Goal: Task Accomplishment & Management: Use online tool/utility

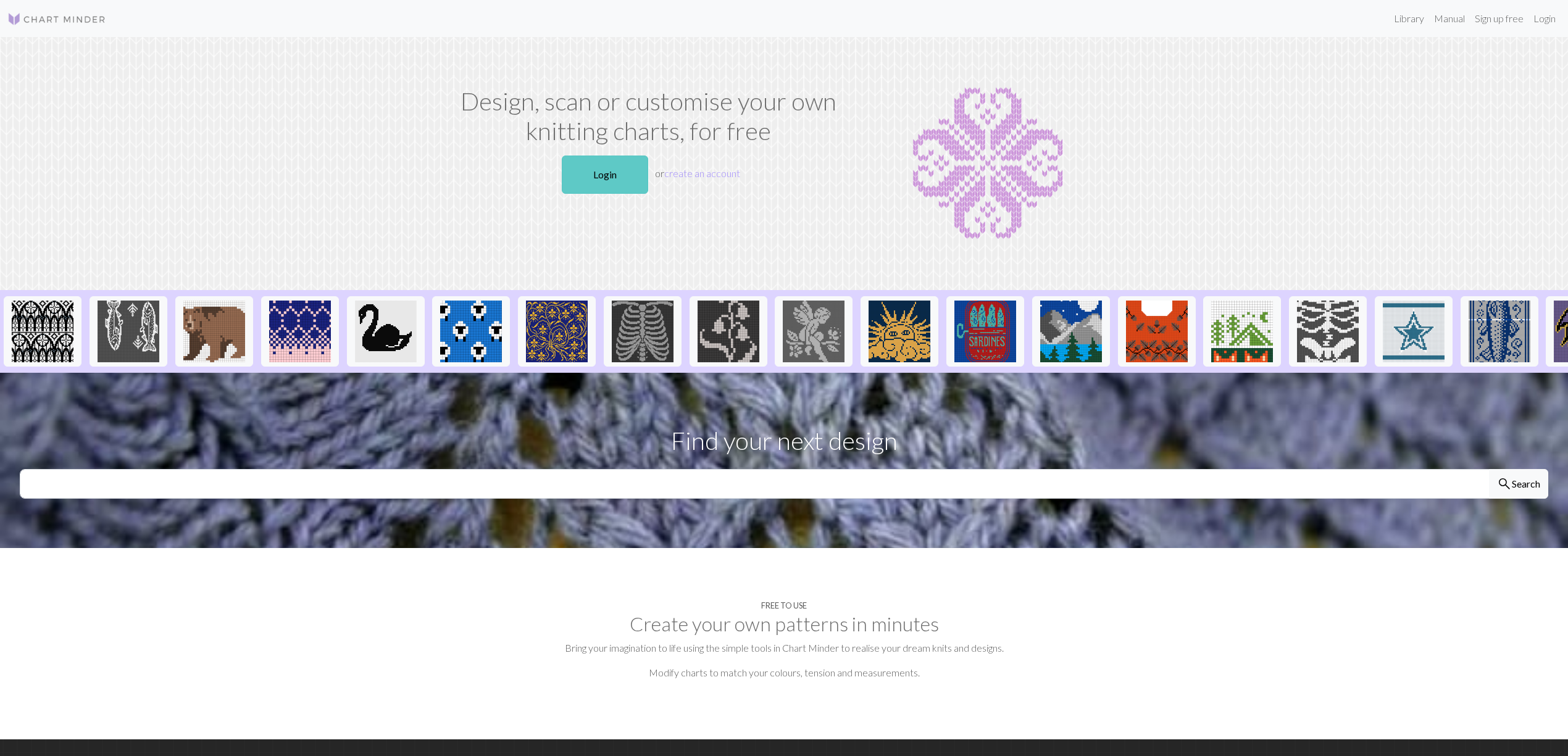
click at [562, 165] on link "Login" at bounding box center [604, 174] width 86 height 38
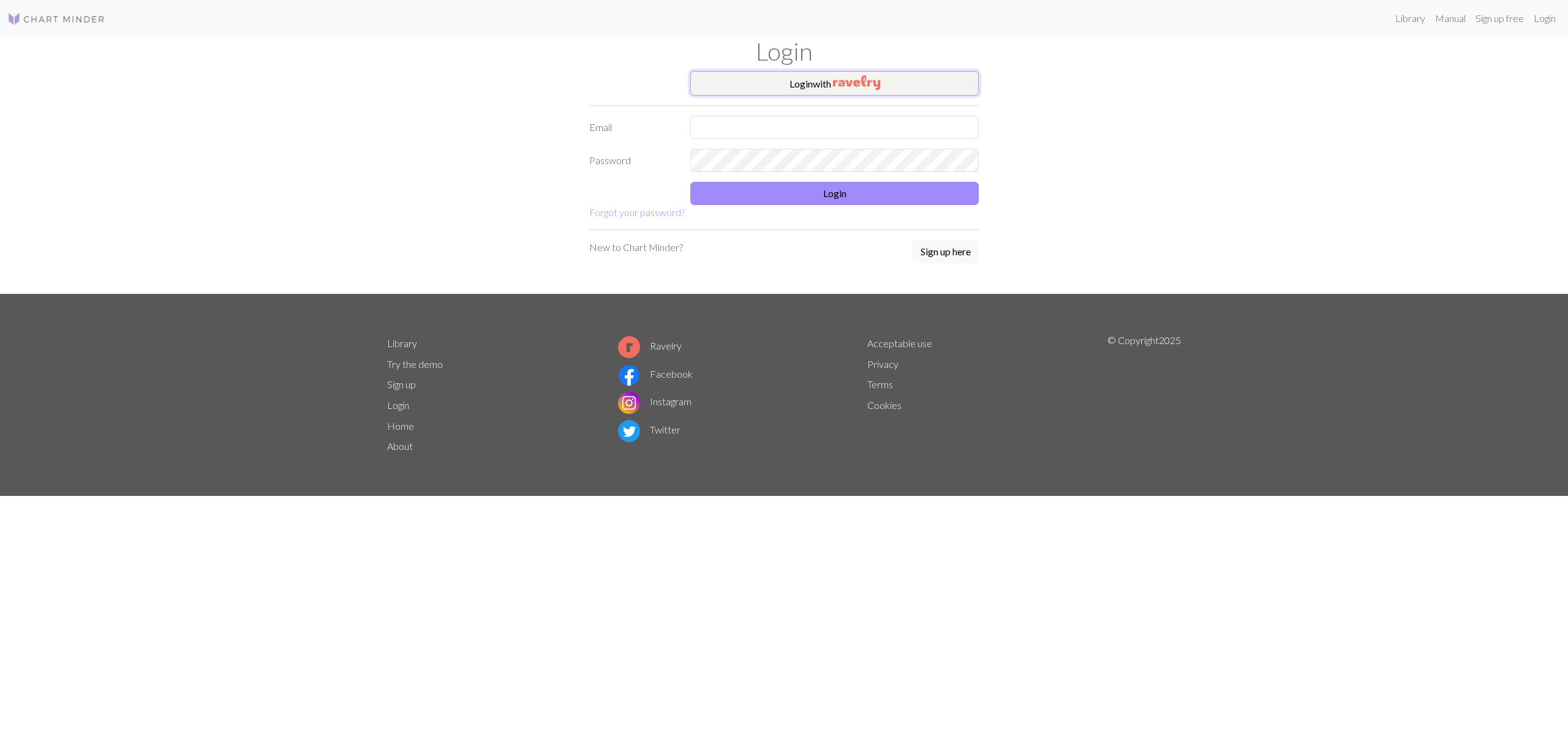
click at [878, 80] on img "button" at bounding box center [857, 83] width 48 height 14
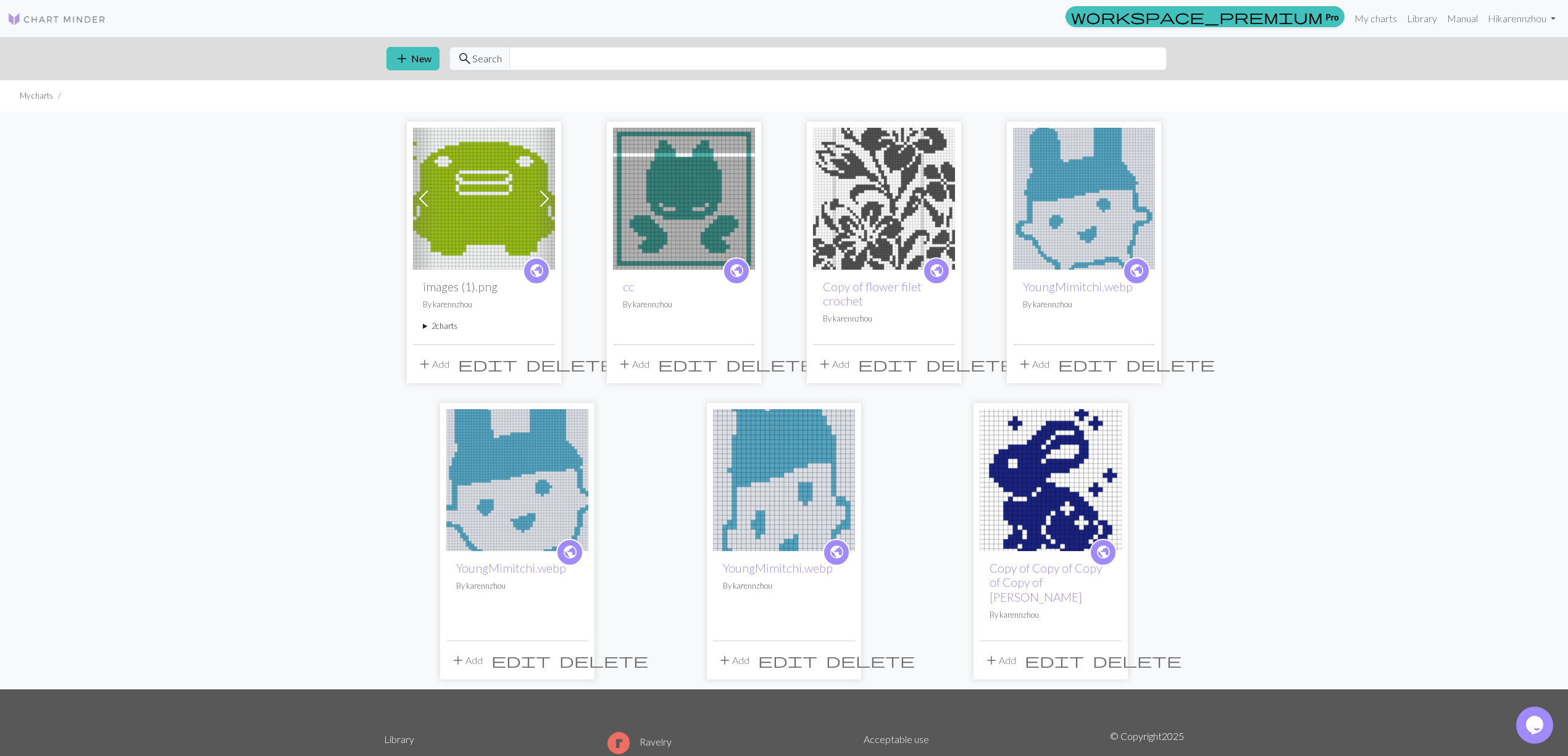
click at [60, 8] on link at bounding box center [57, 18] width 99 height 22
click at [523, 54] on input "text" at bounding box center [838, 59] width 657 height 23
click at [470, 316] on div "public images (1).png By karennzhou 2 charts images (1).png delete Copy of imag…" at bounding box center [484, 307] width 142 height 75
click at [455, 178] on img at bounding box center [484, 199] width 142 height 142
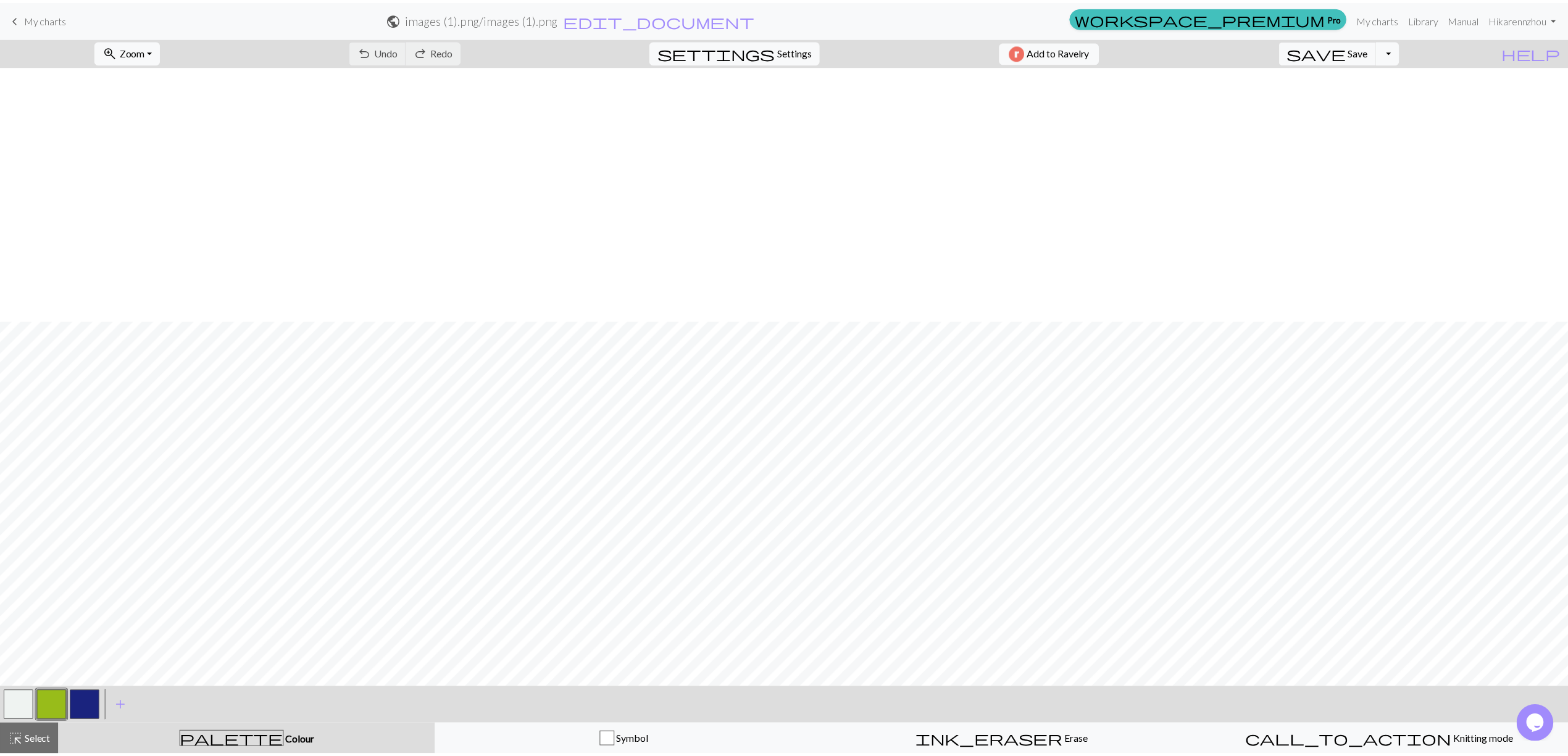
scroll to position [255, 0]
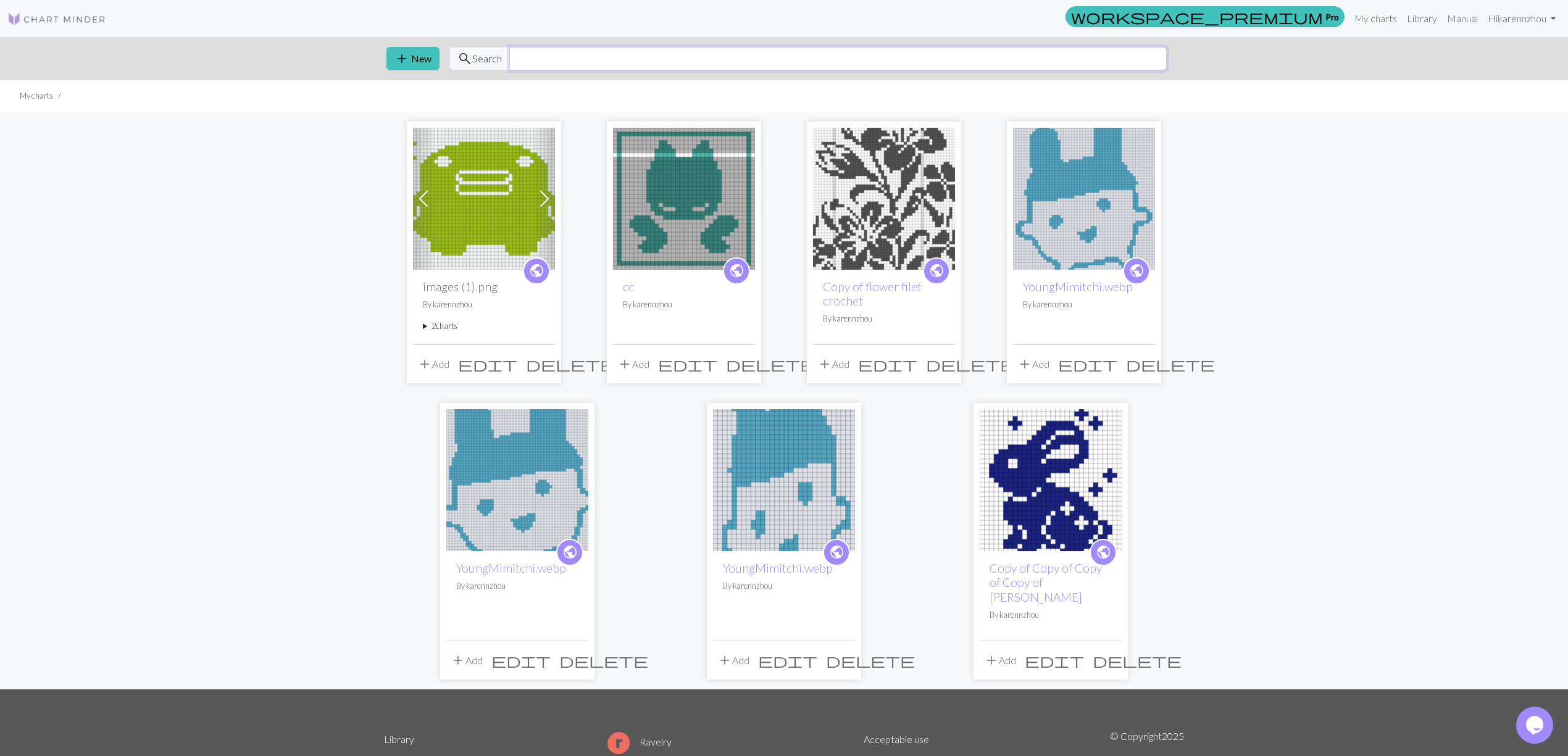
click at [583, 57] on input "text" at bounding box center [838, 59] width 657 height 23
type input "c"
type input "filet"
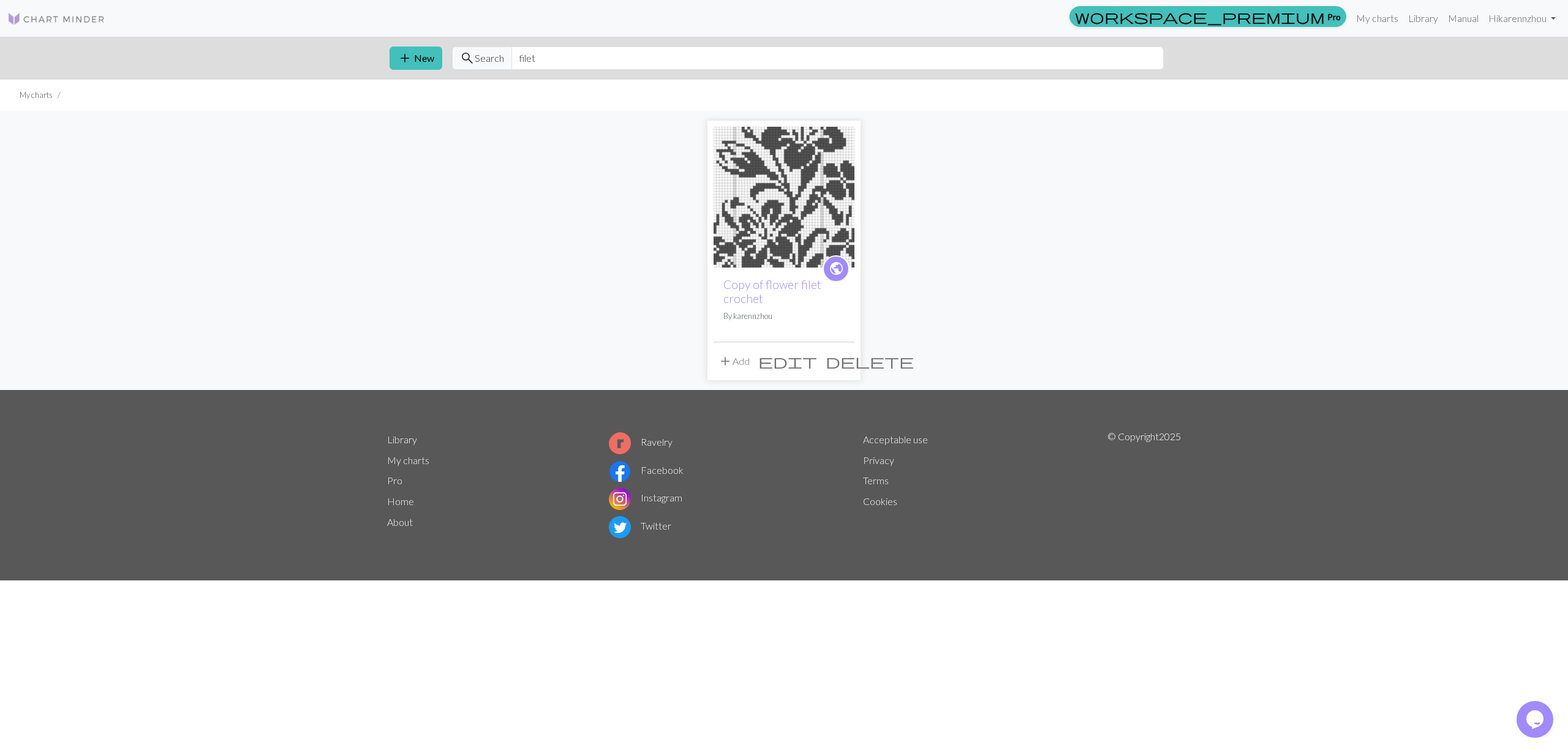
click at [48, 8] on link at bounding box center [56, 18] width 98 height 22
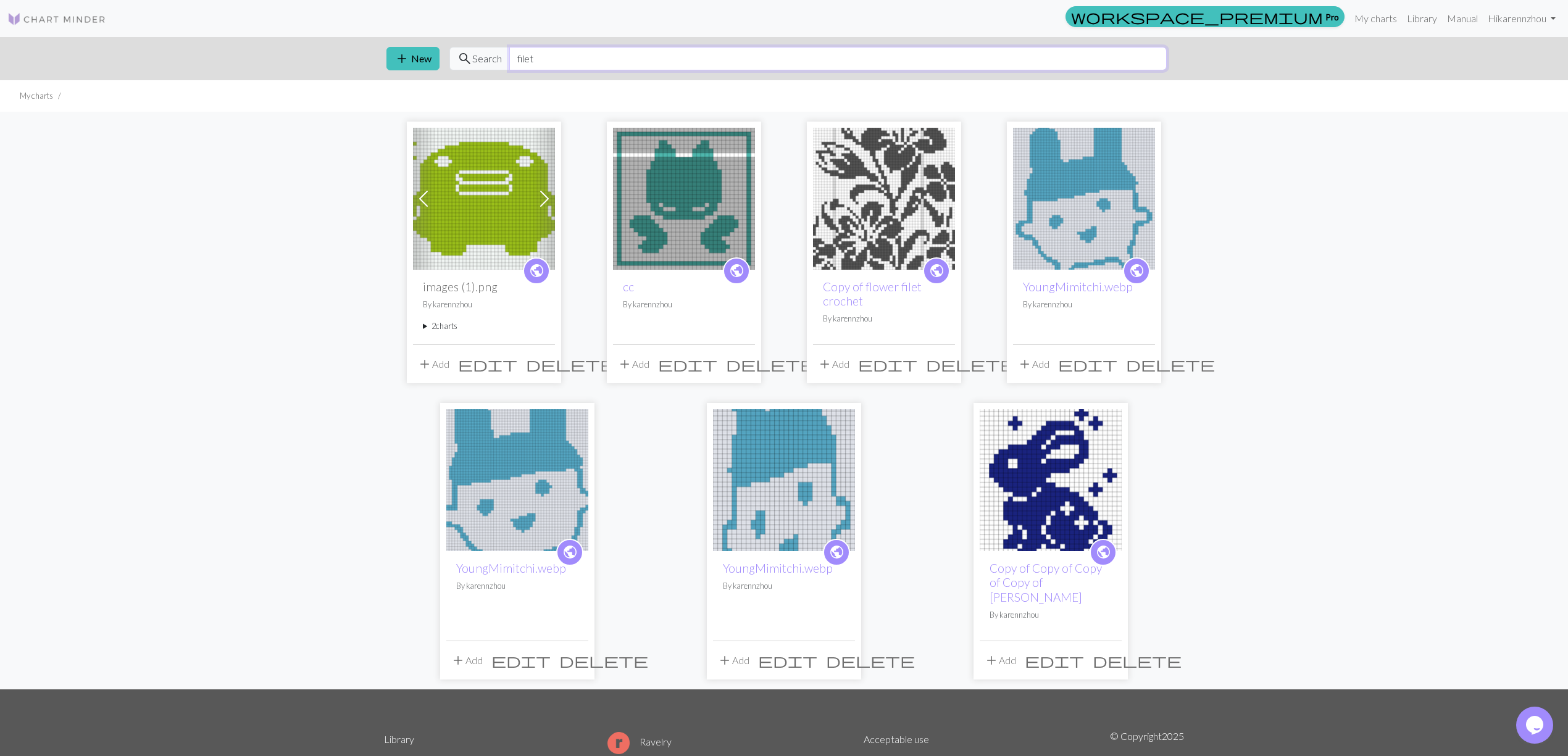
click at [568, 48] on input "filet" at bounding box center [838, 59] width 657 height 23
click at [1442, 14] on link "Manual" at bounding box center [1462, 19] width 41 height 25
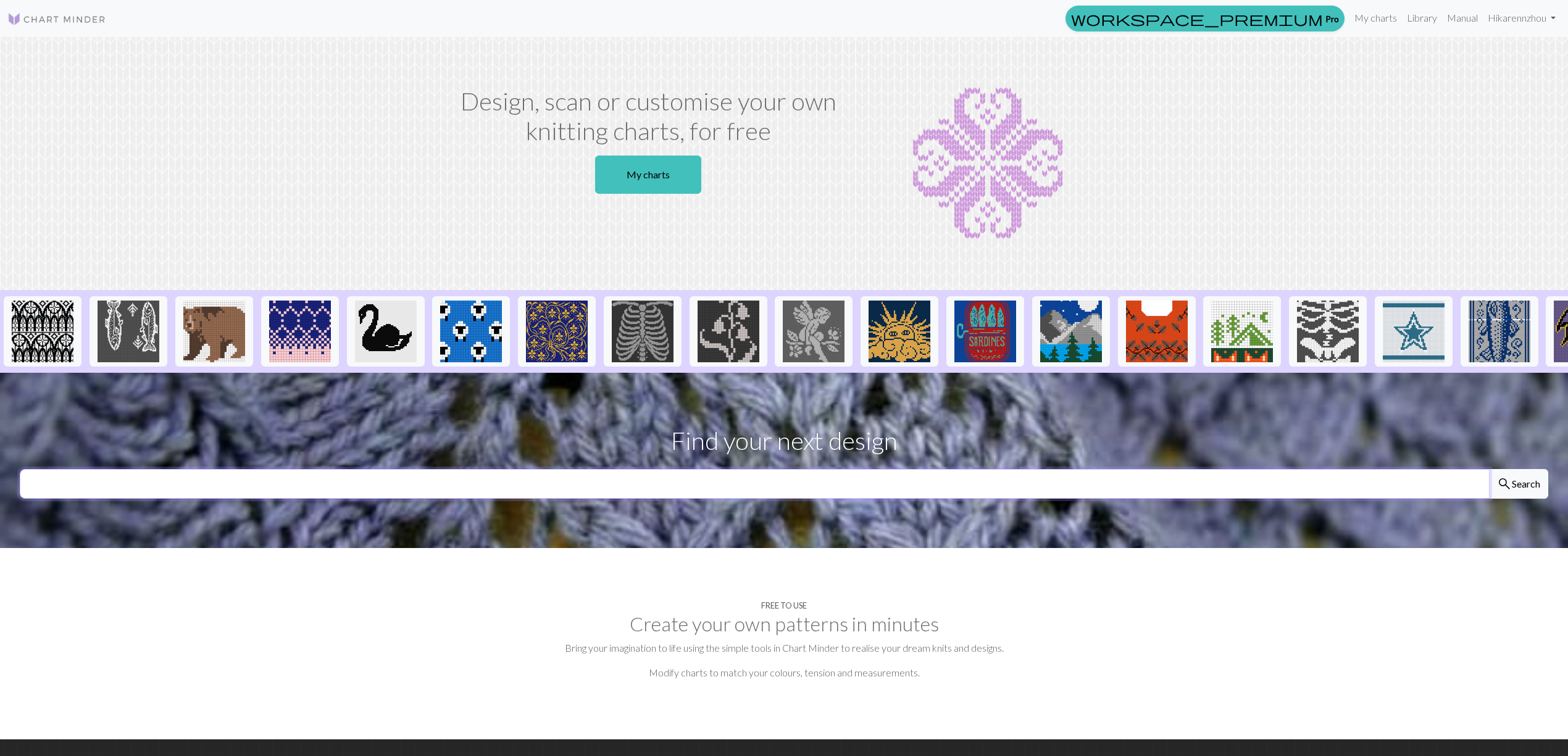
click at [731, 498] on input "text" at bounding box center [754, 483] width 1469 height 30
type input "filet"
click at [1532, 498] on button "search Search" at bounding box center [1519, 483] width 59 height 30
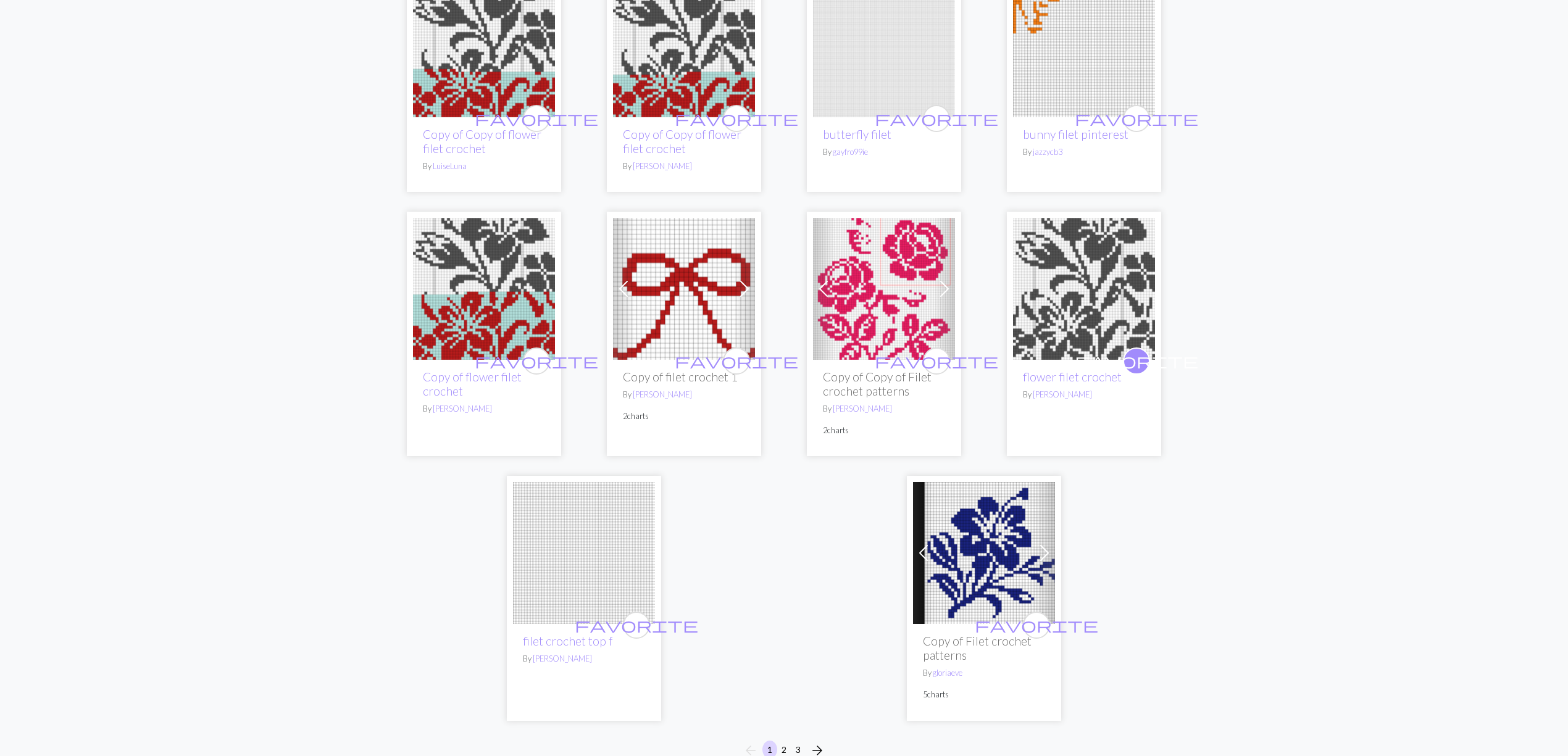
scroll to position [3034, 0]
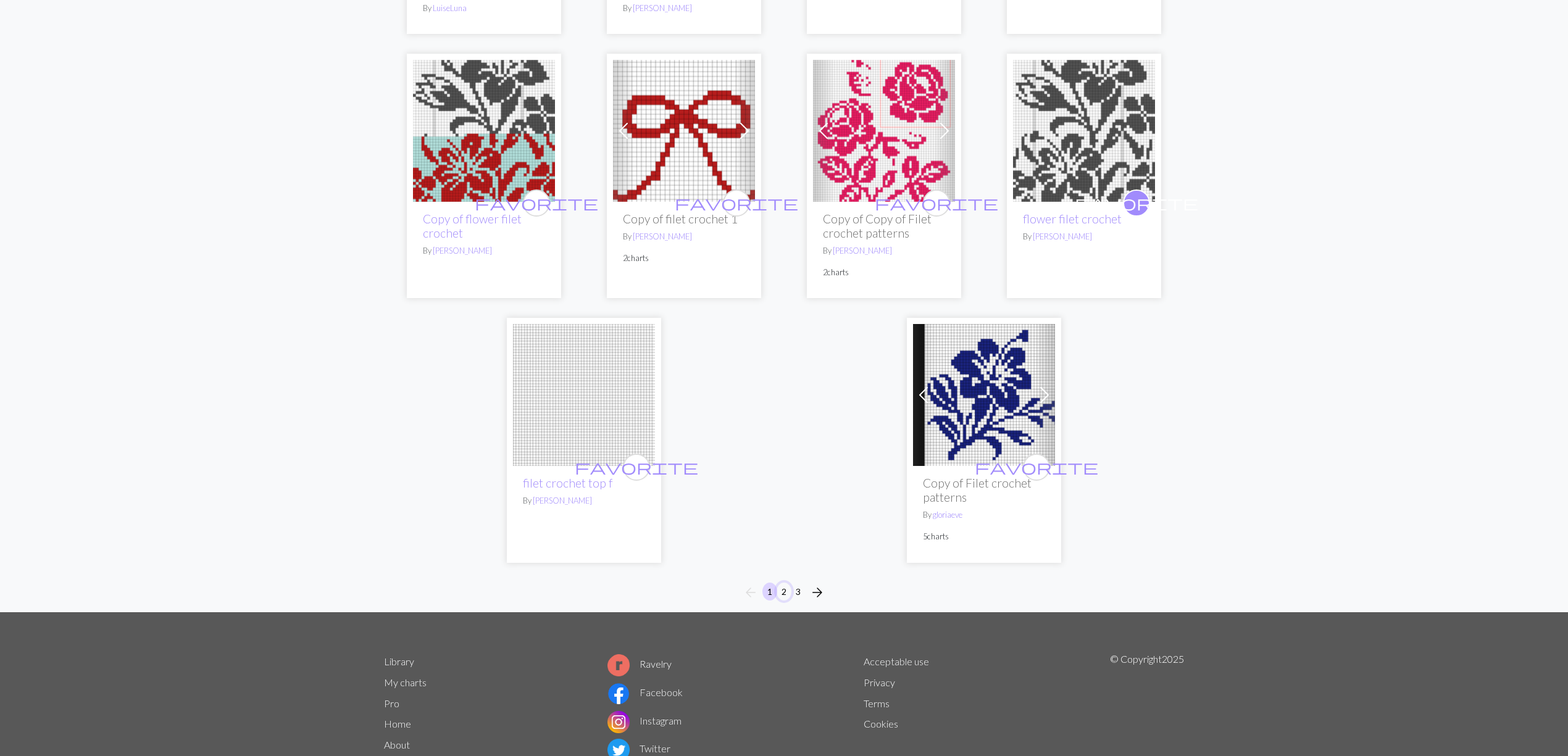
click at [783, 583] on button "2" at bounding box center [784, 591] width 15 height 18
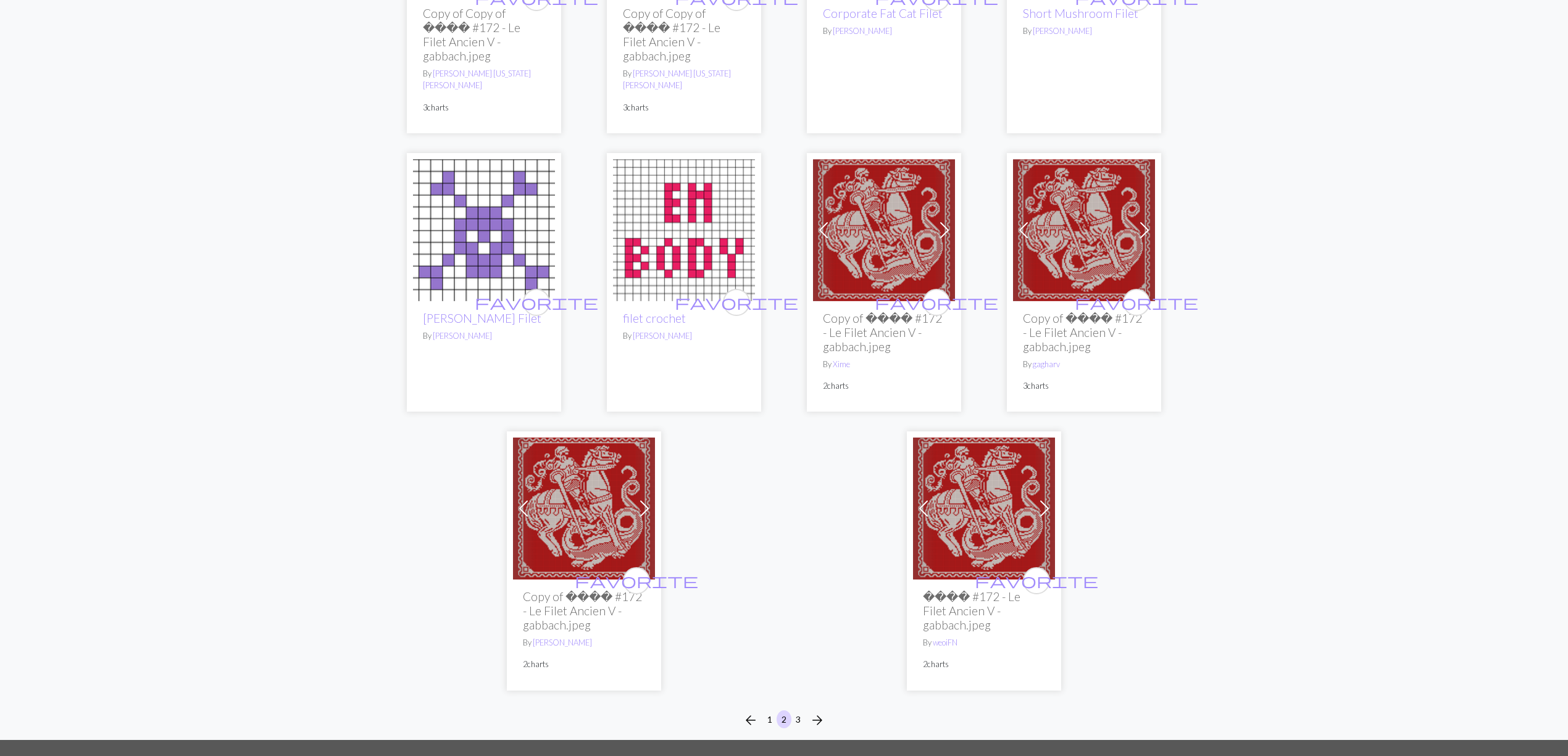
scroll to position [3171, 0]
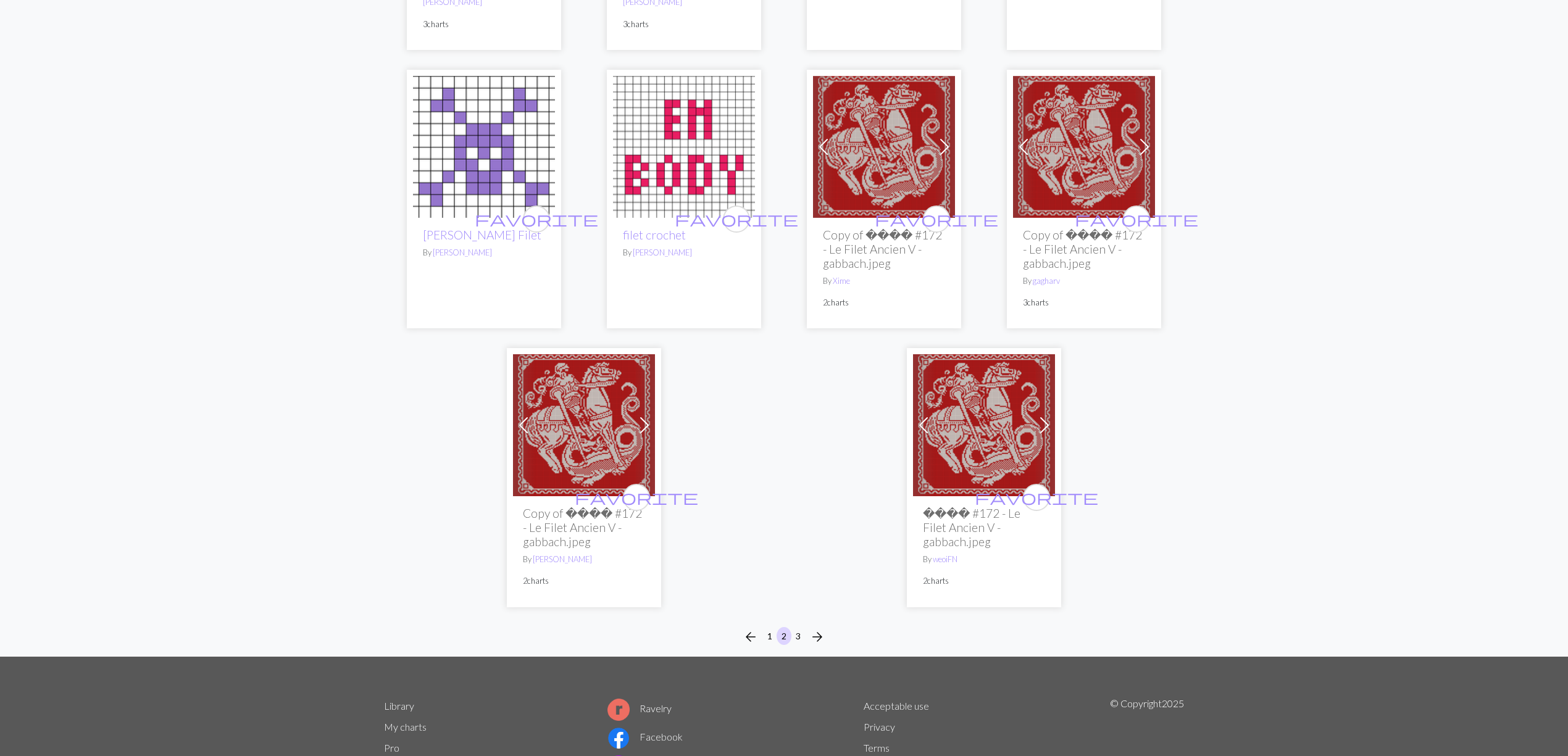
click at [792, 617] on div "arrow_back 1 2 3 arrow_forward" at bounding box center [784, 637] width 1568 height 39
click at [797, 627] on button "3" at bounding box center [798, 636] width 15 height 18
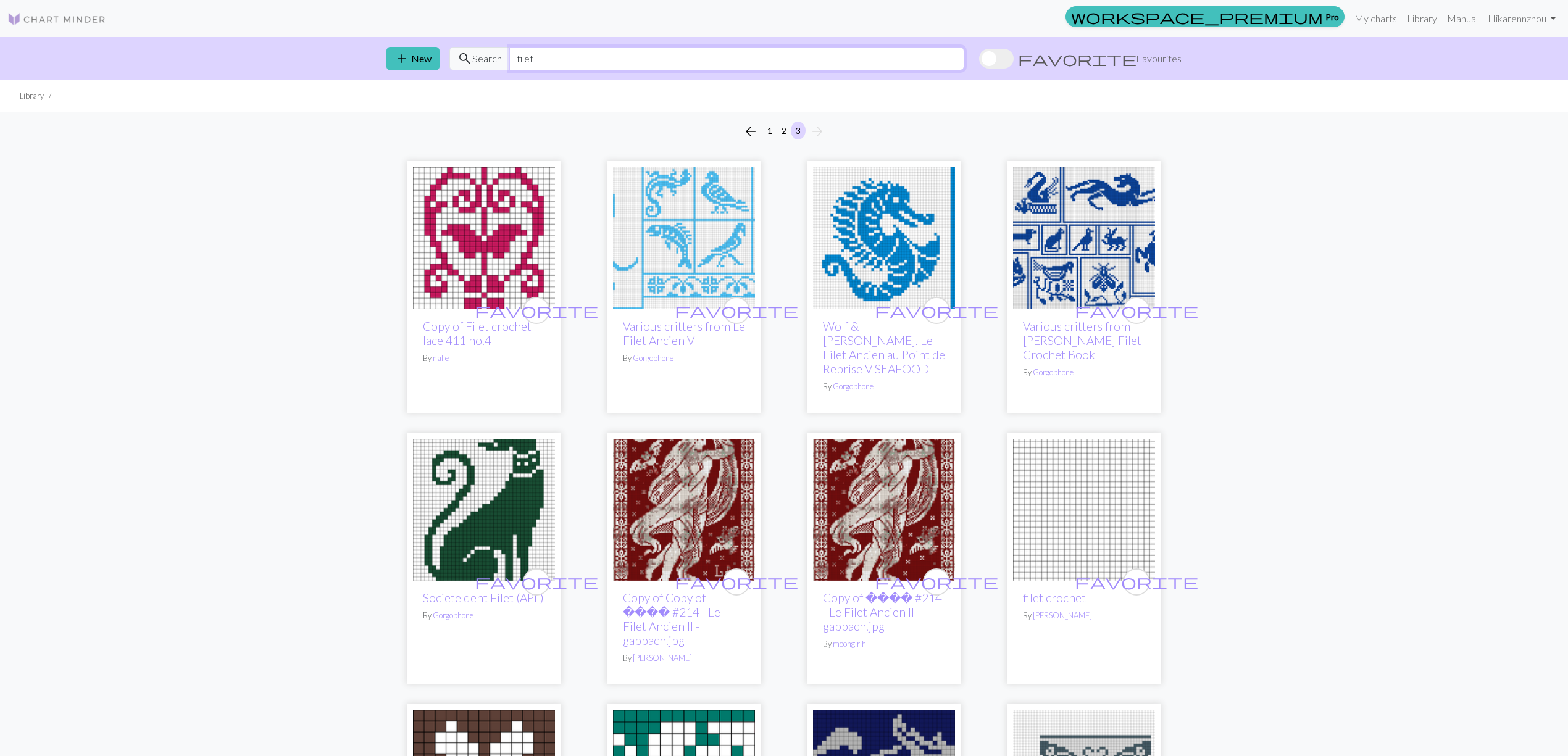
drag, startPoint x: 579, startPoint y: 52, endPoint x: 504, endPoint y: 48, distance: 75.1
click at [504, 48] on div "search Search filet" at bounding box center [706, 59] width 514 height 23
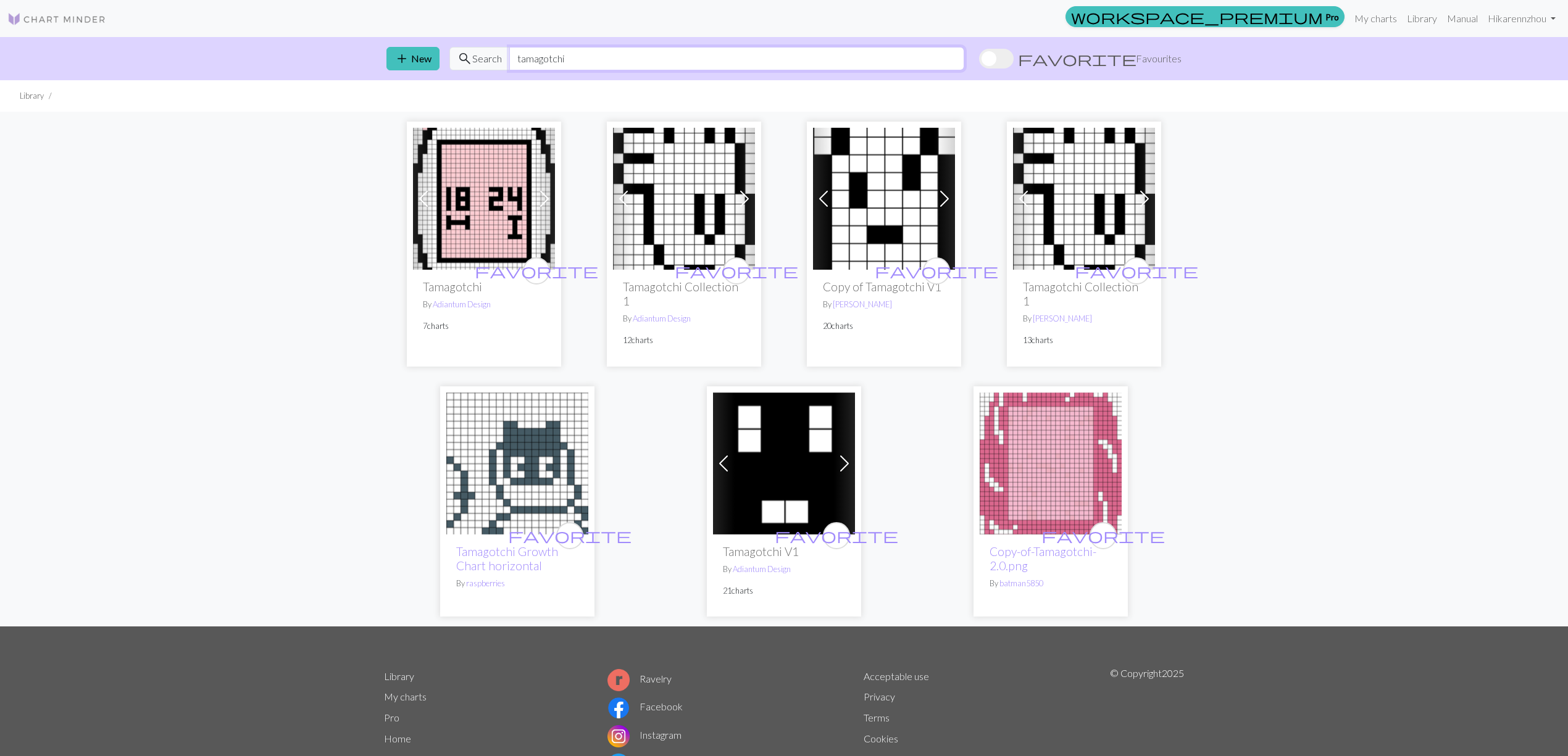
drag, startPoint x: 658, startPoint y: 67, endPoint x: 498, endPoint y: 53, distance: 160.6
click at [498, 53] on div "search Search tamagotchi" at bounding box center [706, 59] width 514 height 23
type input "tama"
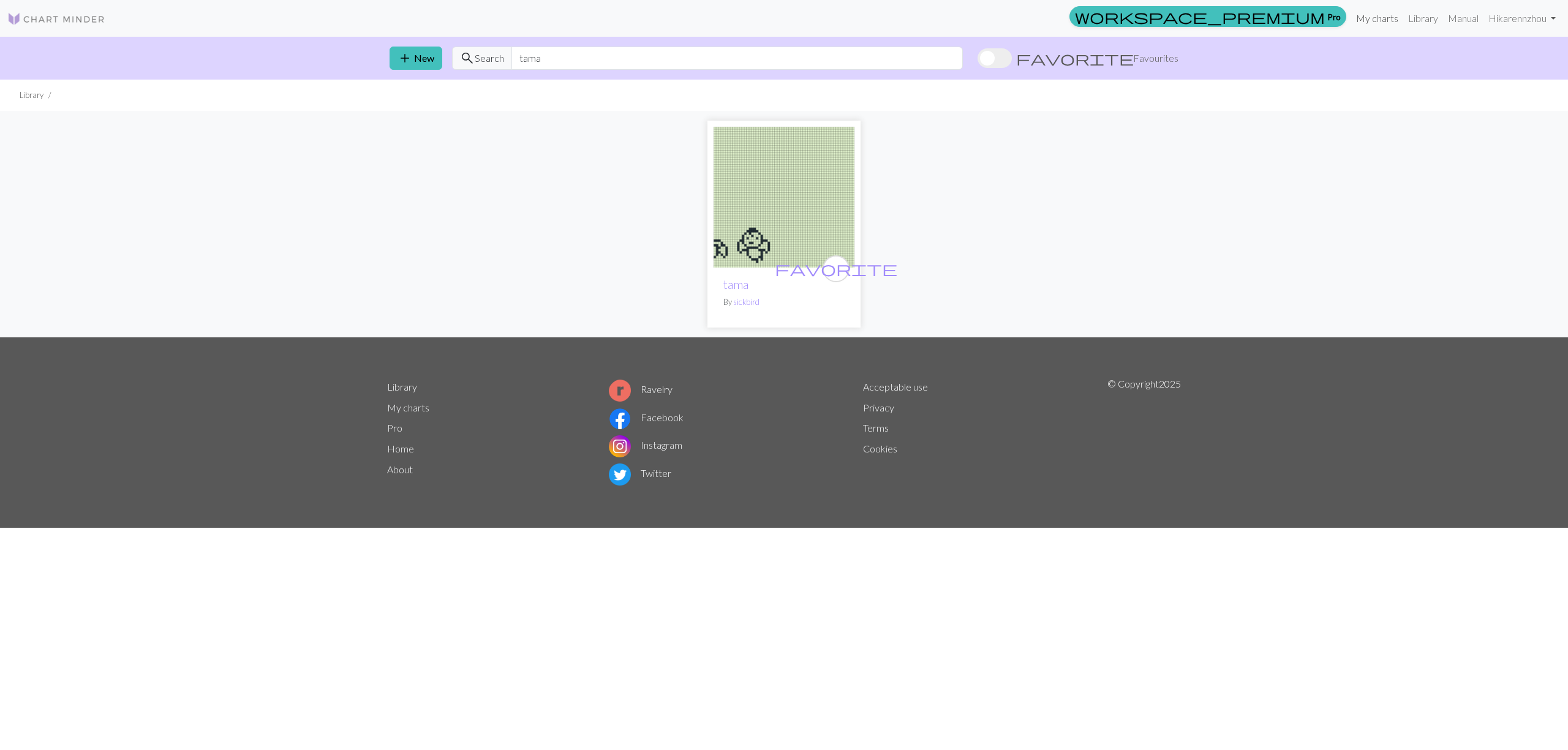
click at [1366, 24] on link "My charts" at bounding box center [1377, 19] width 52 height 24
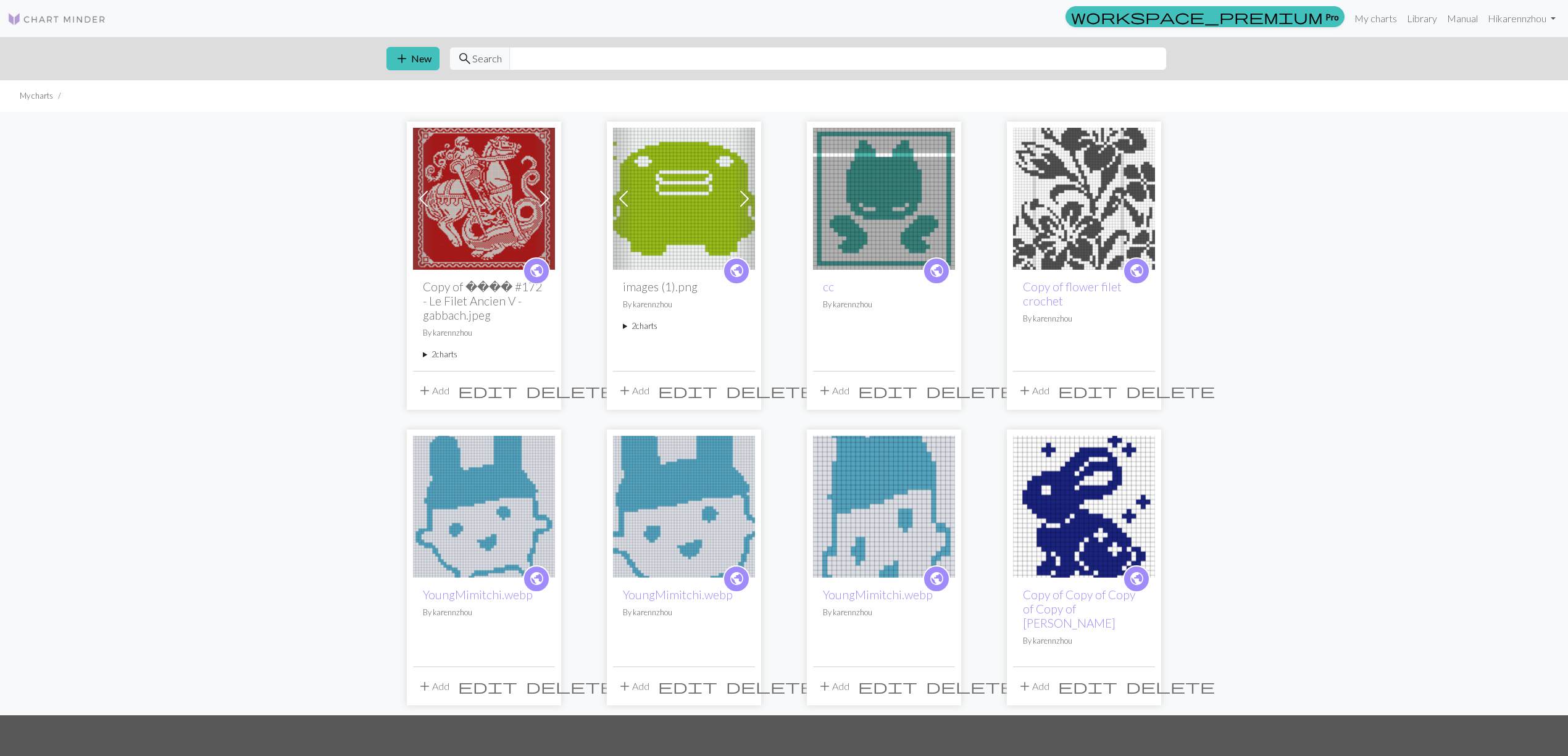
click at [517, 384] on span "edit" at bounding box center [488, 391] width 59 height 17
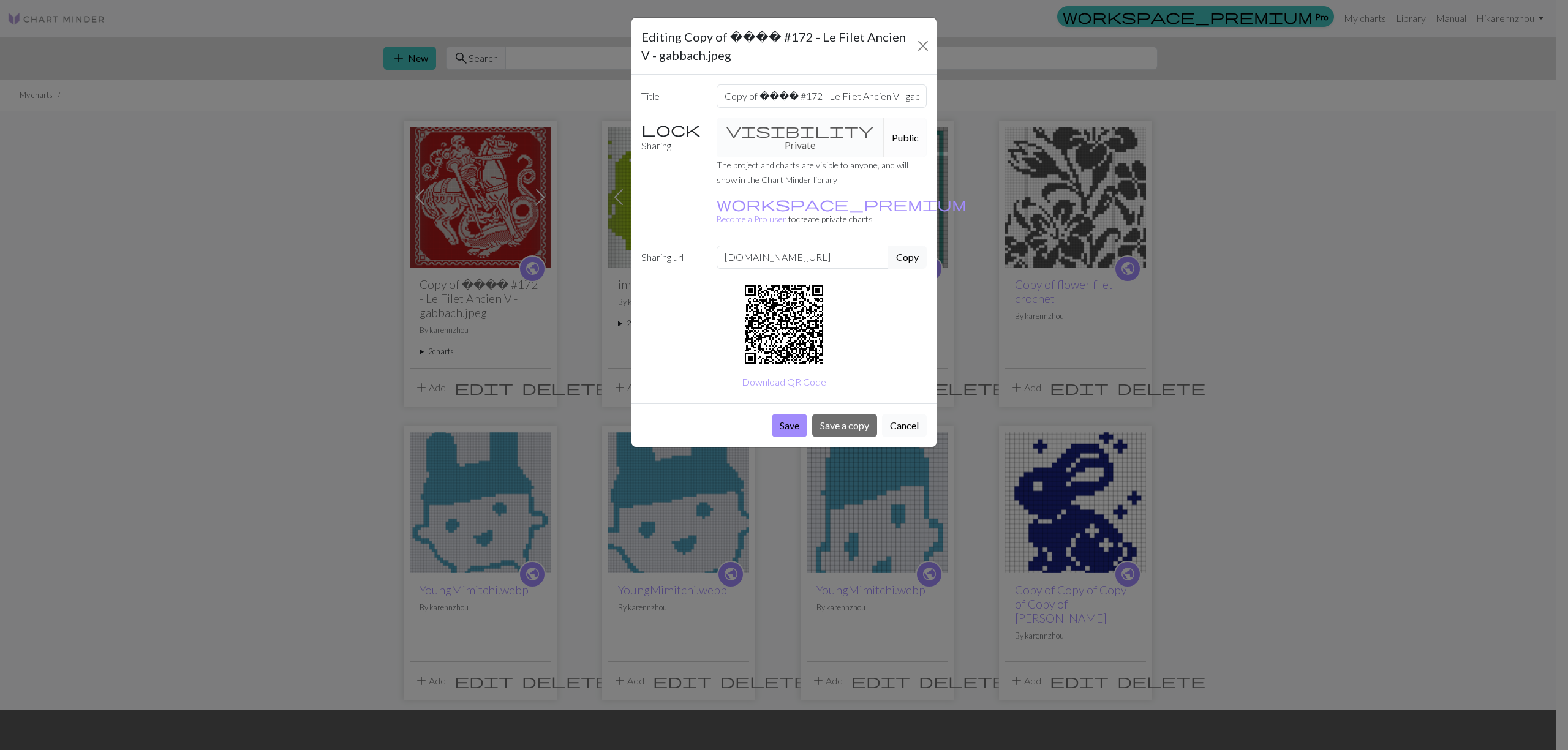
click at [895, 414] on button "Cancel" at bounding box center [904, 425] width 45 height 23
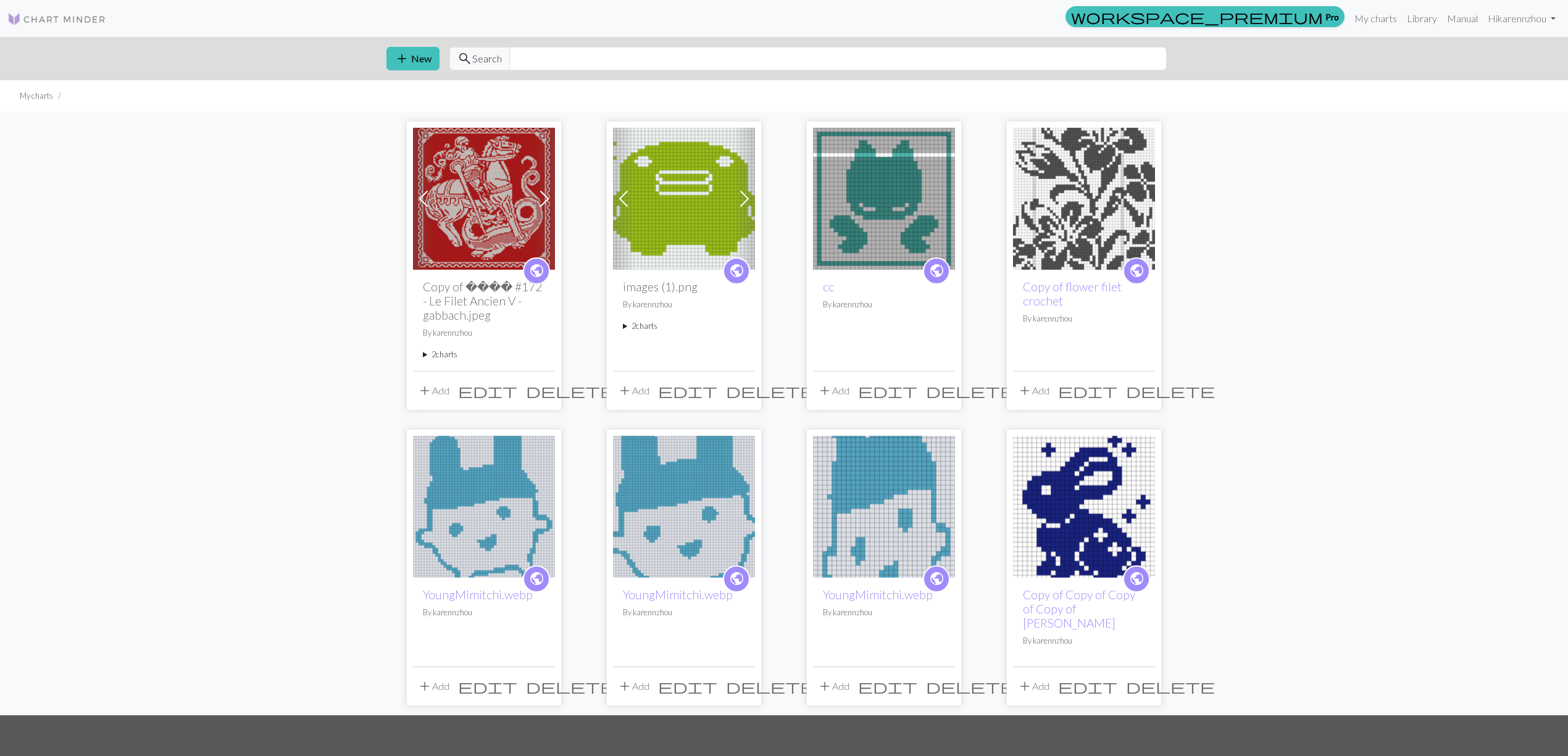
click at [541, 390] on span "delete" at bounding box center [570, 391] width 89 height 17
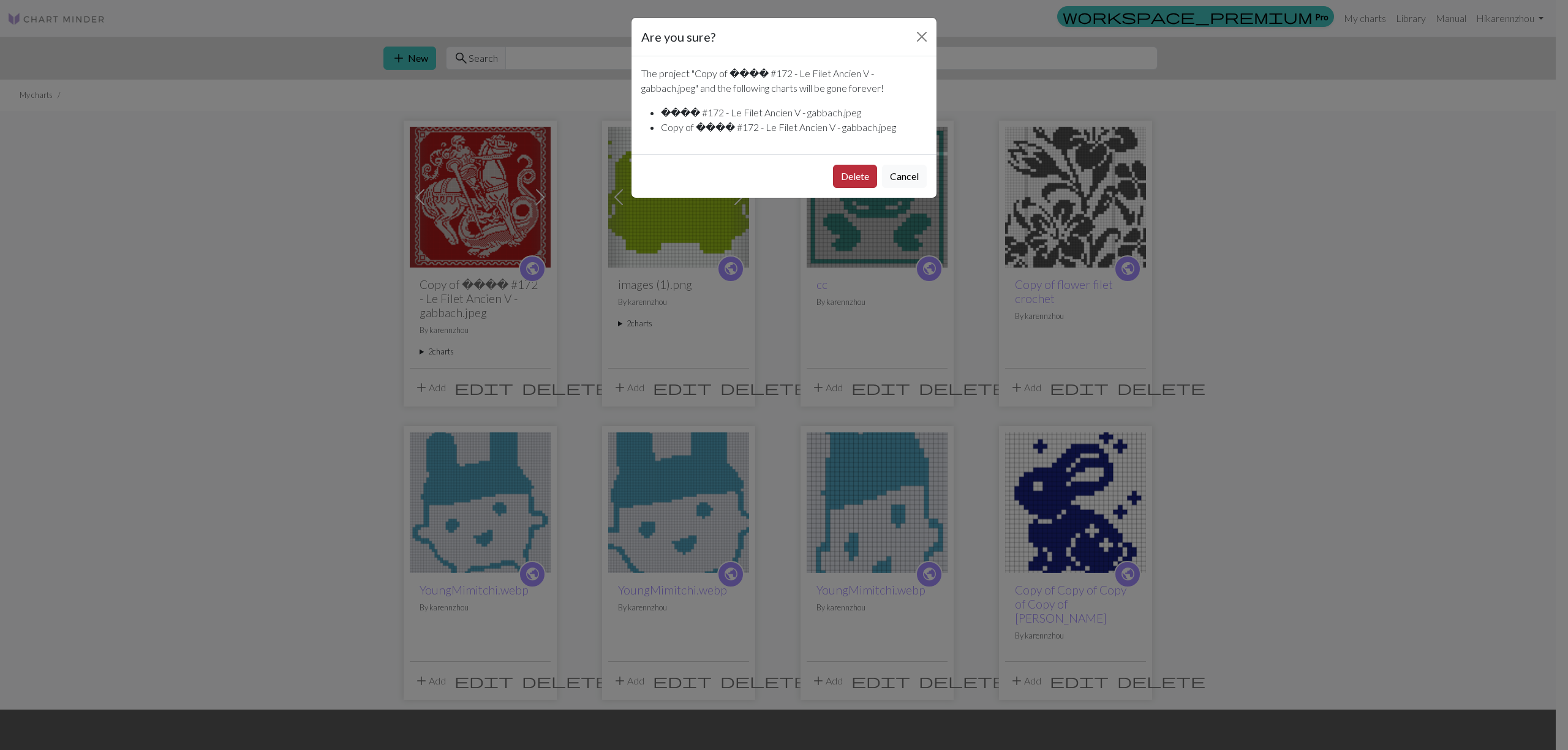
click at [857, 175] on button "Delete" at bounding box center [855, 176] width 44 height 23
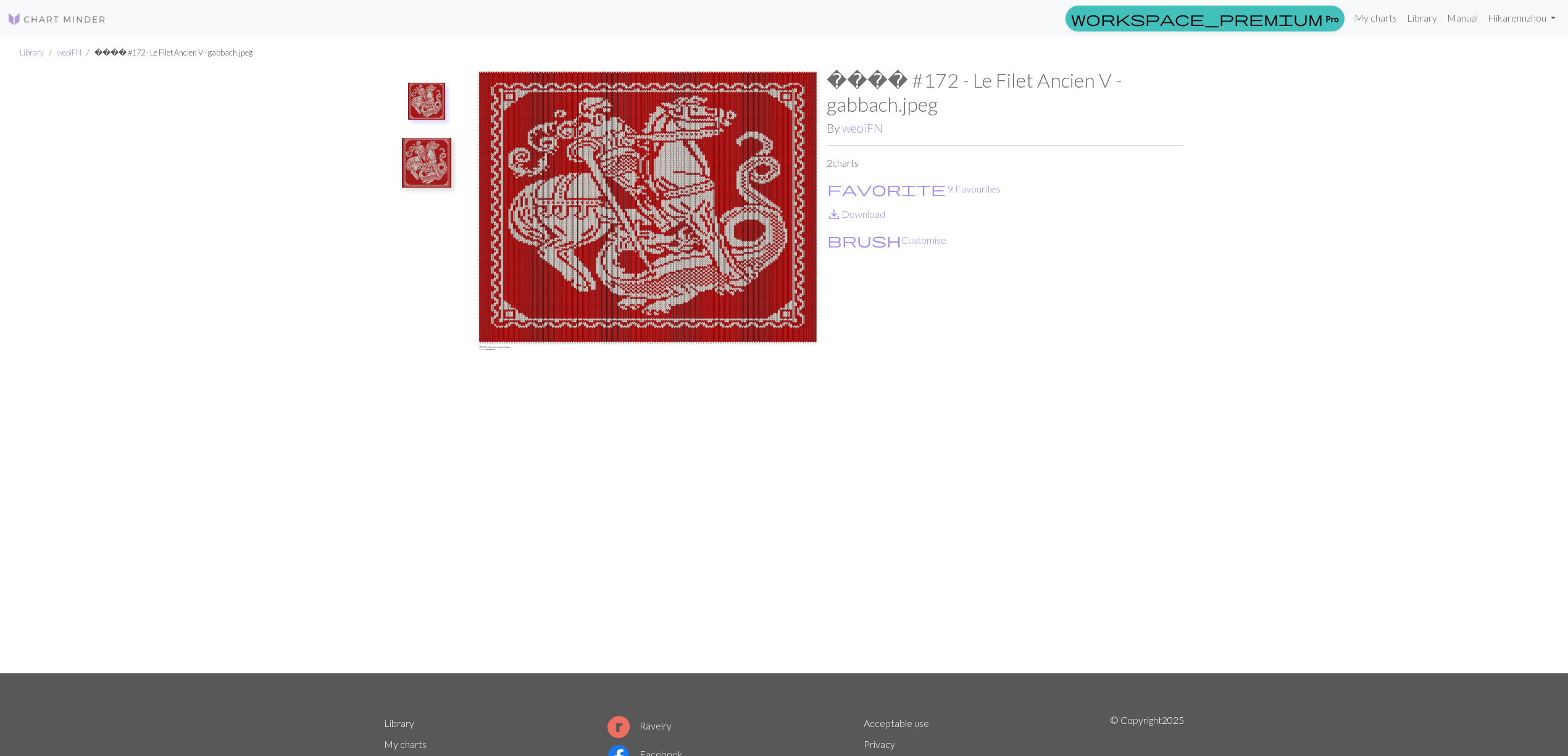
click at [548, 264] on img at bounding box center [647, 371] width 358 height 605
click at [425, 104] on img at bounding box center [426, 101] width 37 height 37
click at [875, 245] on button "brush Customise" at bounding box center [887, 240] width 120 height 16
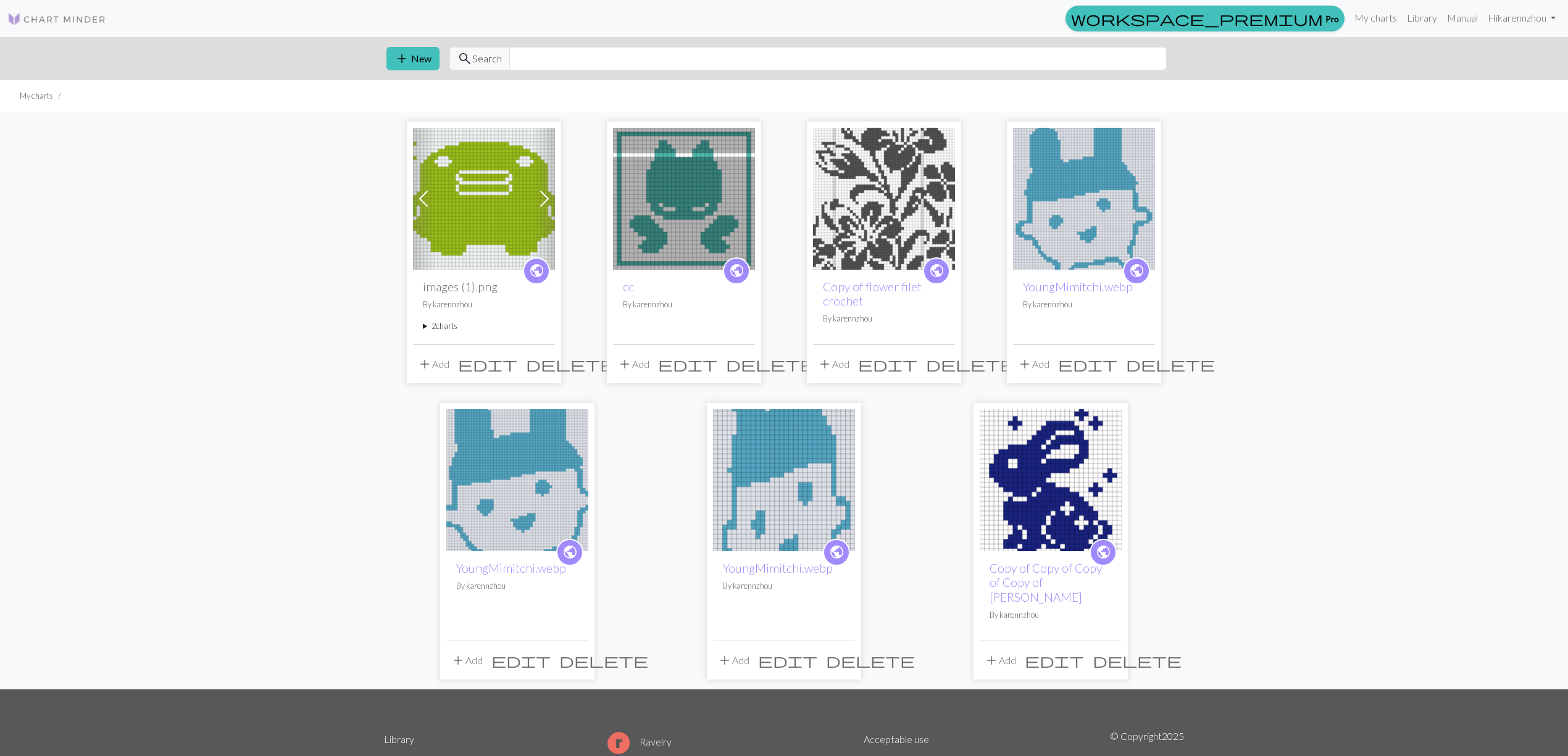
click at [15, 26] on link at bounding box center [57, 18] width 99 height 22
click at [855, 218] on img at bounding box center [884, 199] width 142 height 142
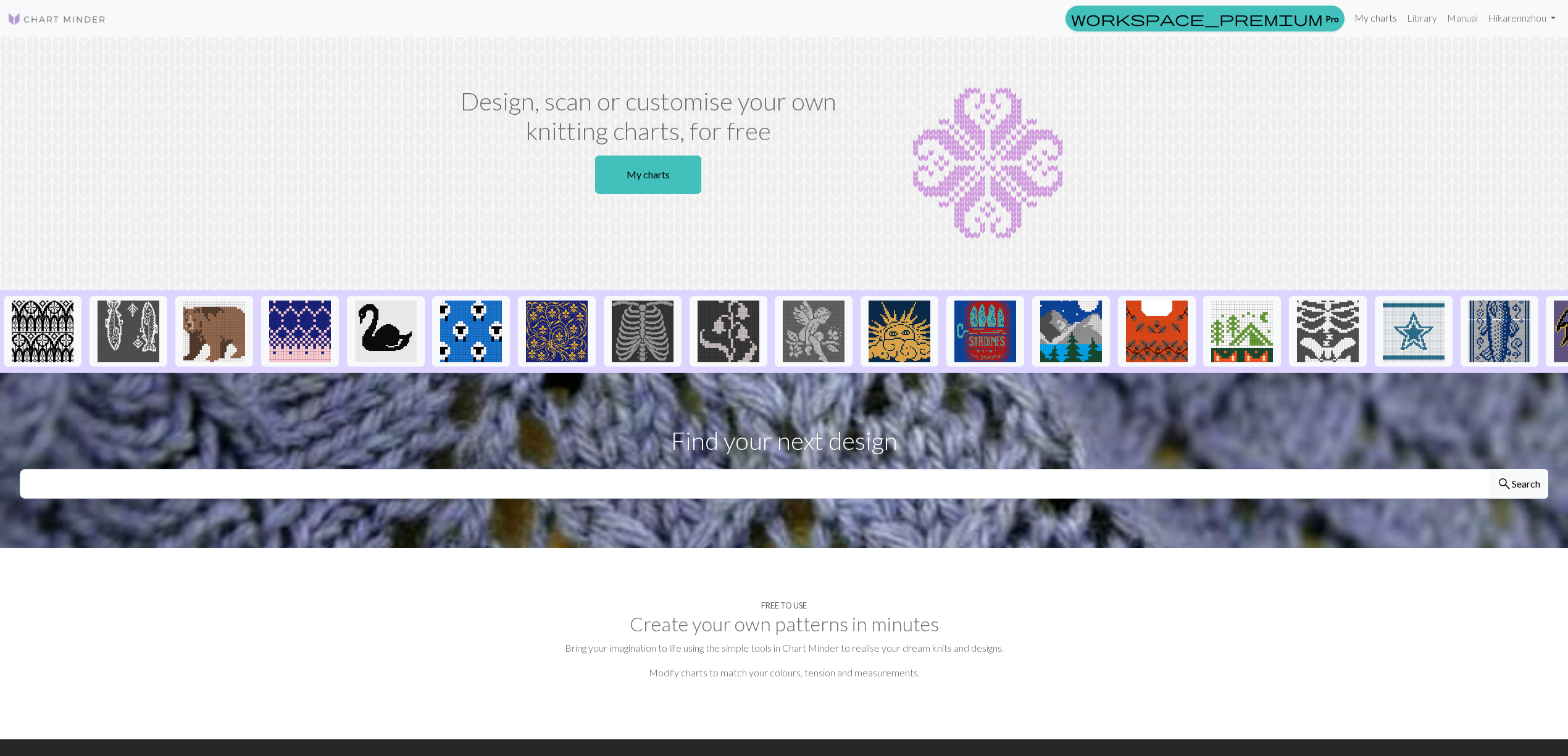
click at [1366, 23] on link "My charts" at bounding box center [1376, 18] width 52 height 25
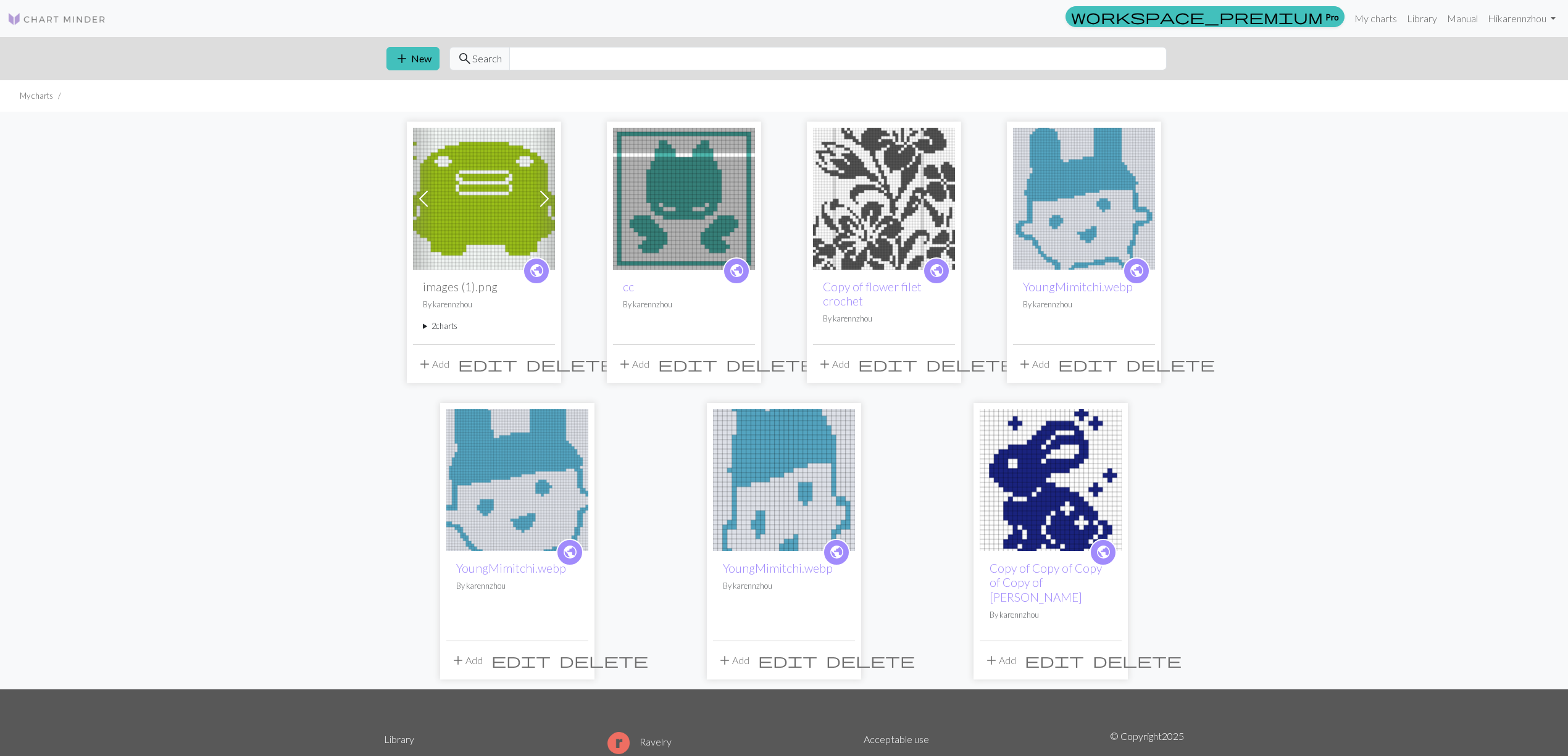
click at [440, 275] on div "public images (1).png By karennzhou 2 charts images (1).png delete Copy of imag…" at bounding box center [484, 307] width 142 height 75
click at [448, 231] on img at bounding box center [484, 199] width 142 height 142
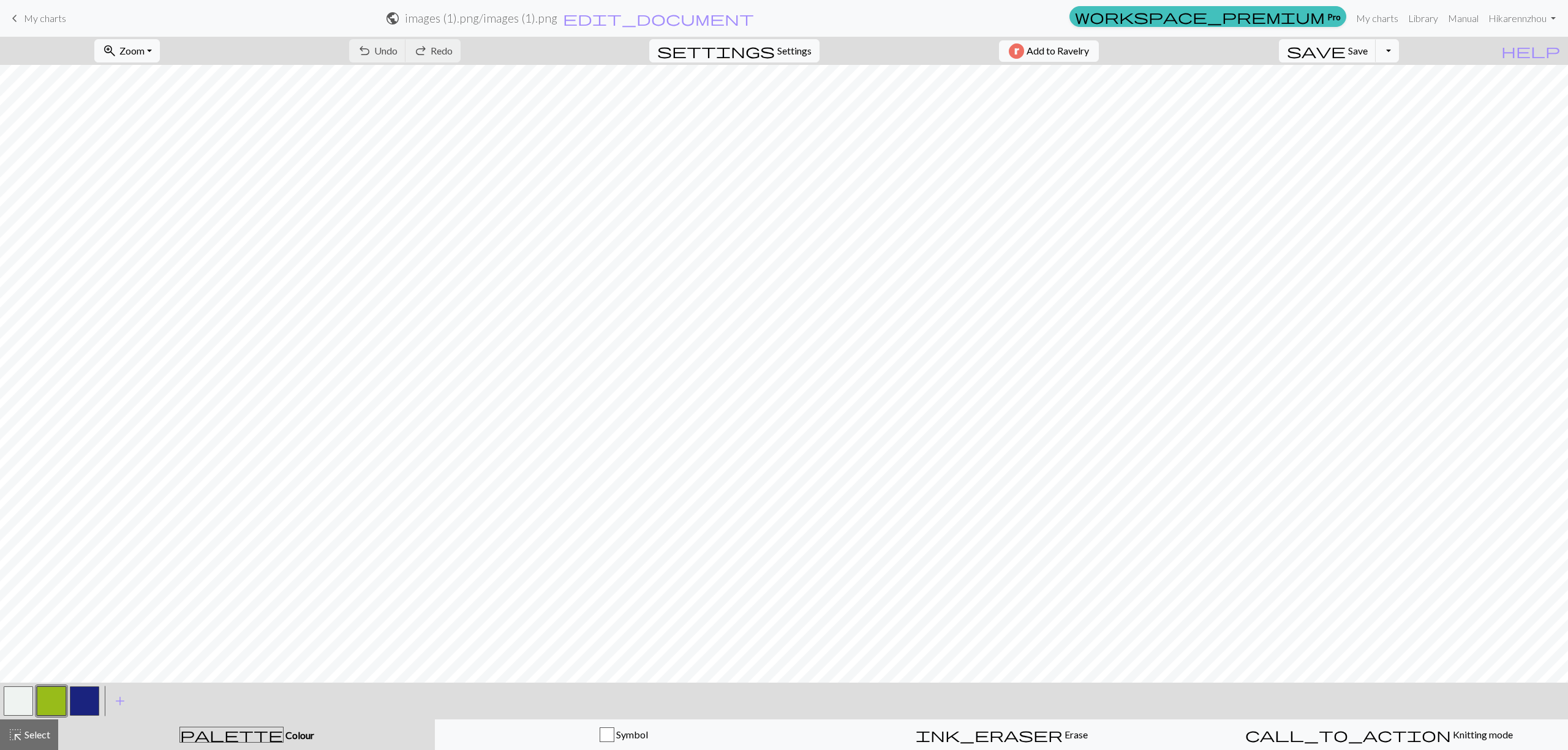
click at [38, 19] on span "My charts" at bounding box center [45, 18] width 42 height 12
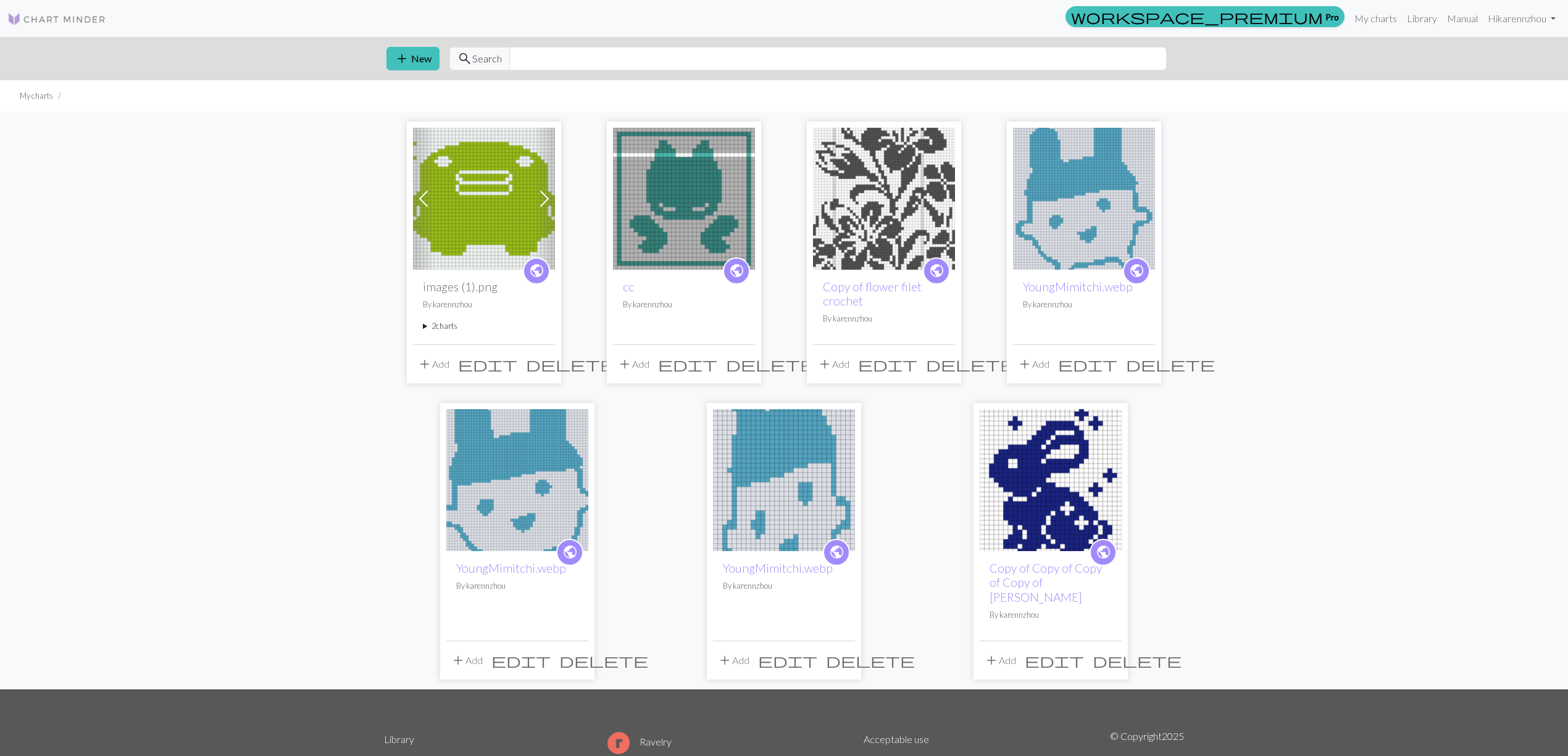
click at [443, 329] on summary "2 charts" at bounding box center [484, 326] width 122 height 12
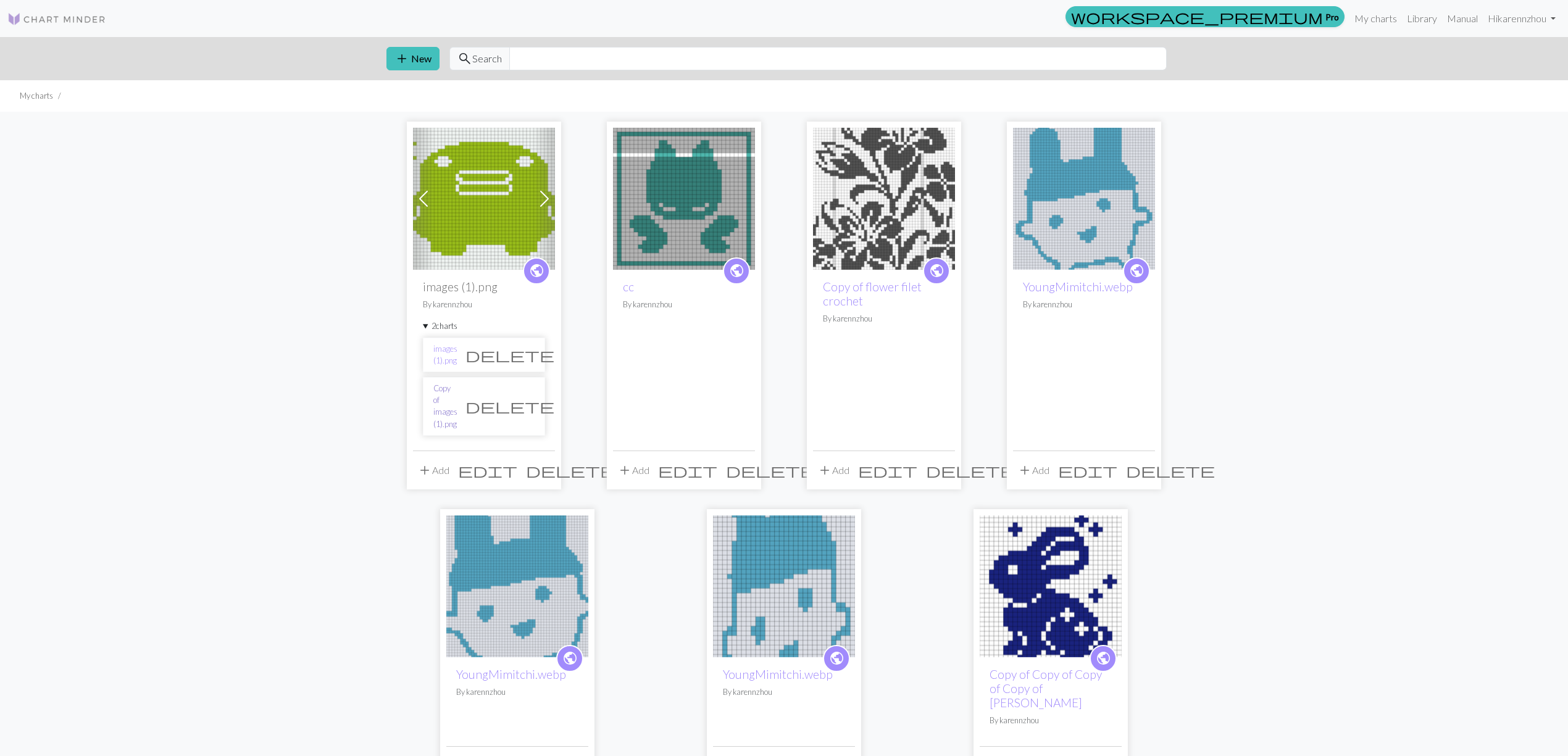
click at [450, 405] on link "Copy of images (1).png" at bounding box center [445, 406] width 24 height 48
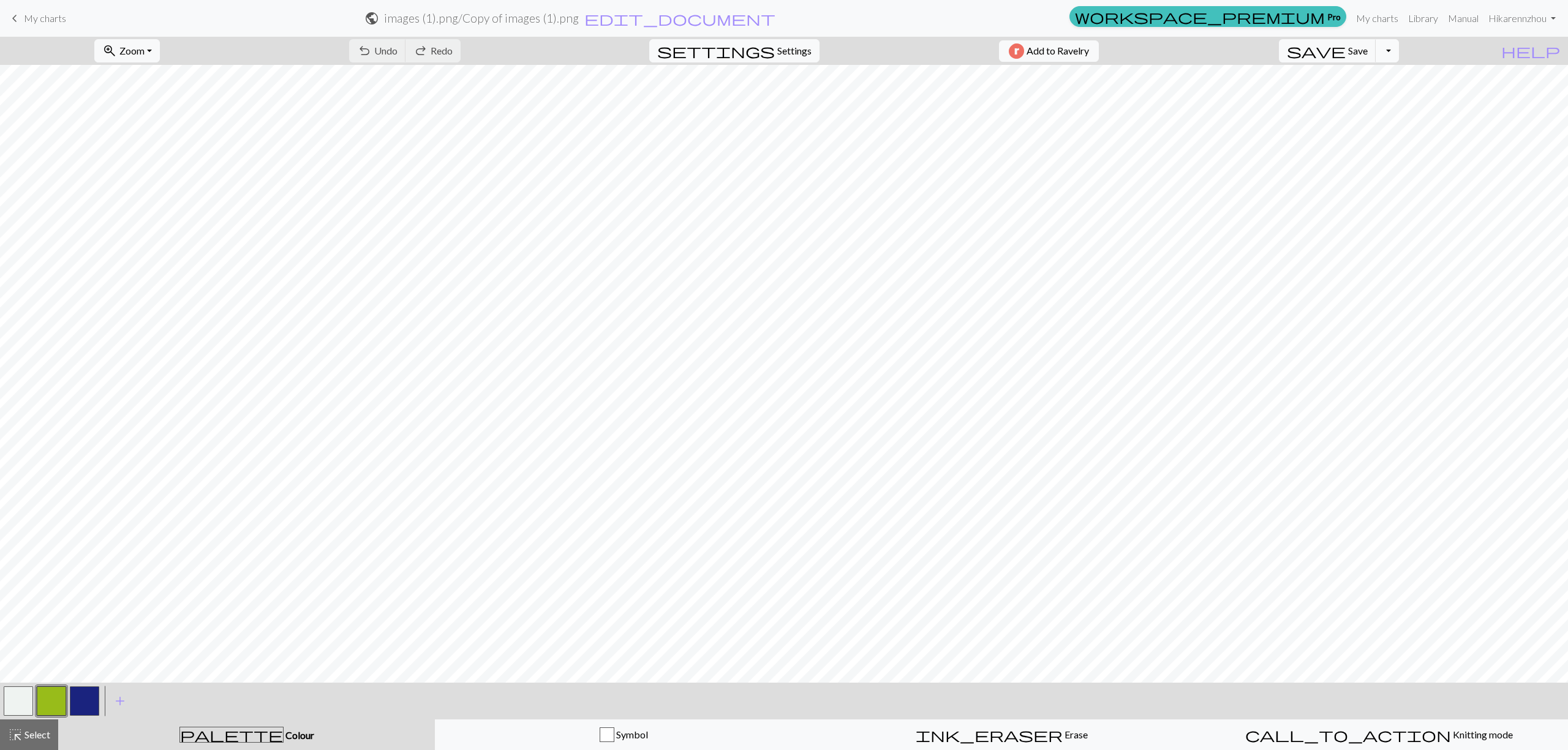
drag, startPoint x: 1382, startPoint y: 43, endPoint x: 1409, endPoint y: 45, distance: 27.1
click at [1376, 44] on button "save Save Save" at bounding box center [1327, 50] width 97 height 23
click at [1399, 52] on button "Toggle Dropdown" at bounding box center [1387, 50] width 23 height 23
click at [1390, 94] on button "save_alt Download" at bounding box center [1297, 97] width 202 height 19
click at [777, 35] on button "Download" at bounding box center [754, 40] width 60 height 23
